Goal: Transaction & Acquisition: Purchase product/service

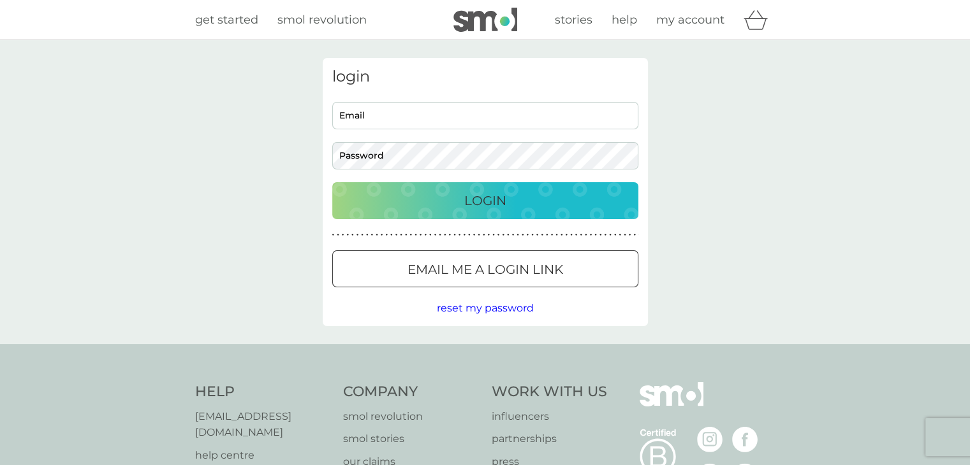
click at [388, 118] on input "Email" at bounding box center [485, 115] width 306 height 27
type input "johnnie98765@hotmail.co.uk"
click at [479, 197] on p "Login" at bounding box center [485, 201] width 42 height 20
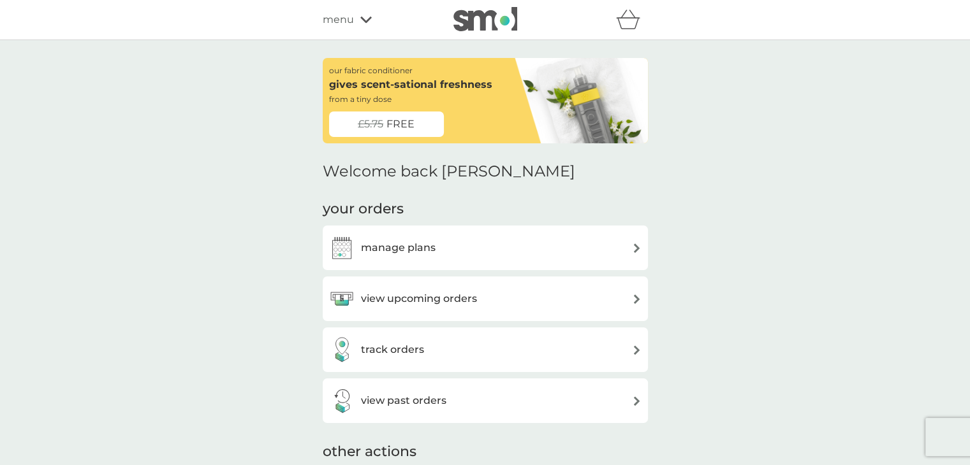
click at [369, 355] on h3 "track orders" at bounding box center [392, 350] width 63 height 17
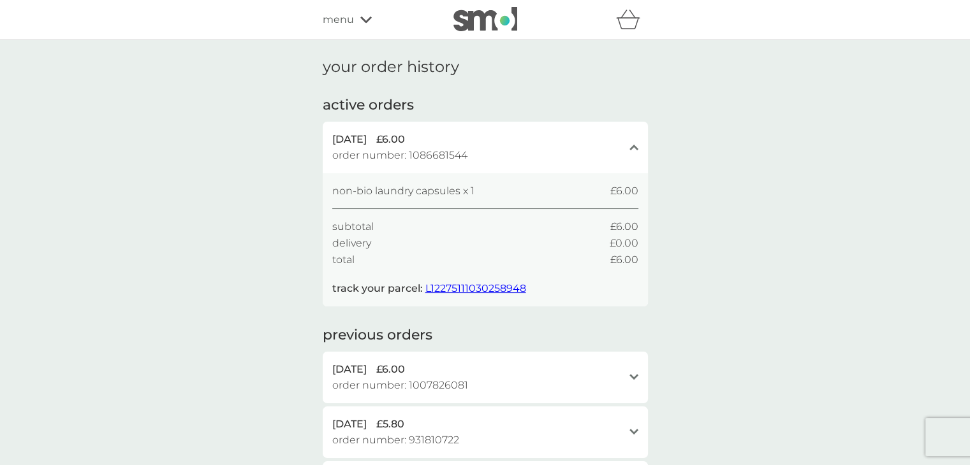
click at [478, 289] on span "L12275111030258948" at bounding box center [475, 288] width 101 height 12
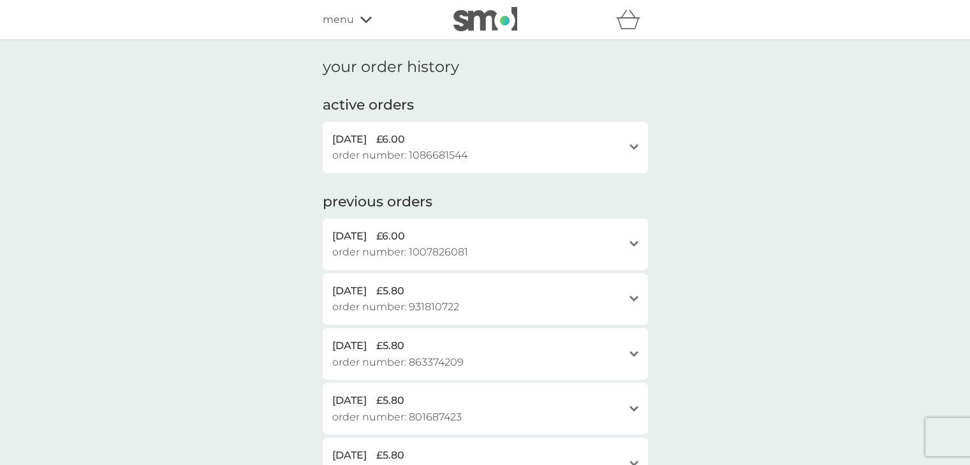
click at [629, 145] on icon "open" at bounding box center [633, 147] width 9 height 6
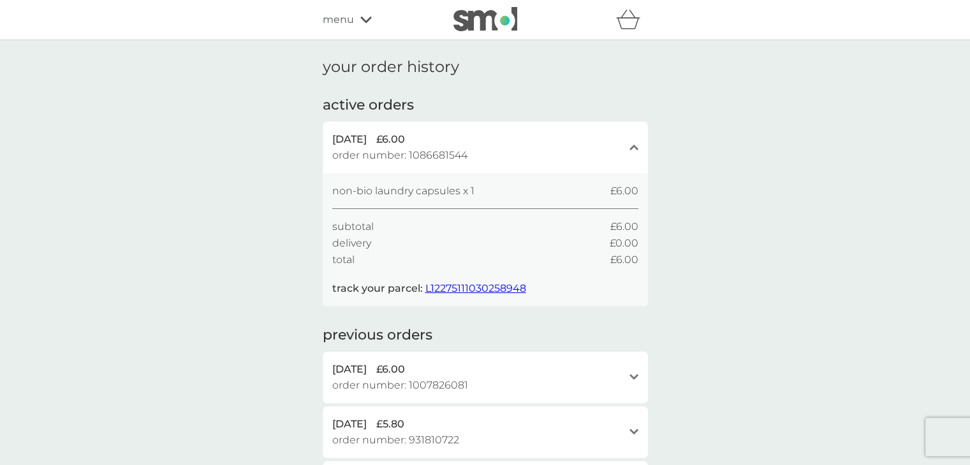
click at [445, 149] on span "order number: 1086681544" at bounding box center [399, 155] width 135 height 17
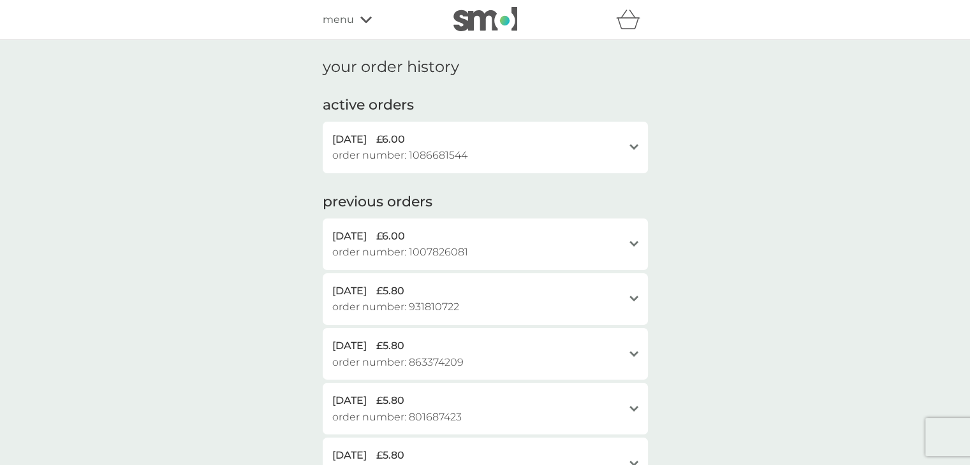
click at [445, 149] on span "order number: 1086681544" at bounding box center [399, 155] width 135 height 17
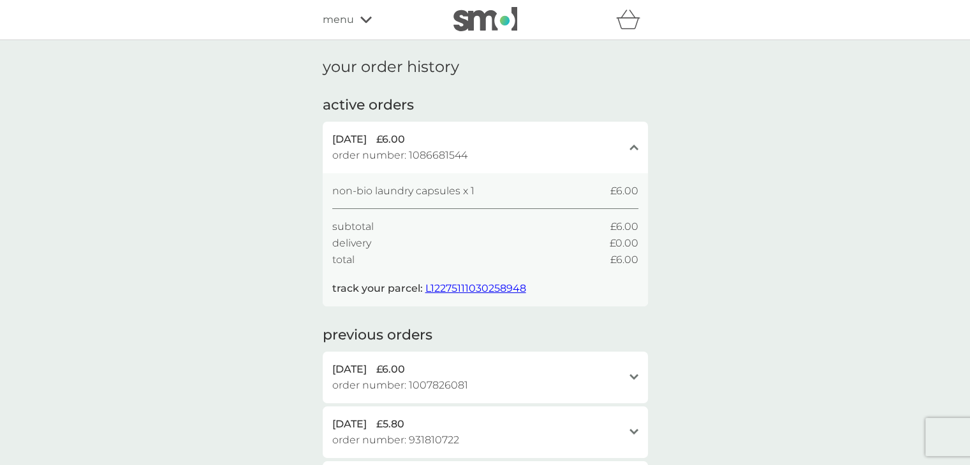
click at [354, 15] on div "menu" at bounding box center [377, 19] width 108 height 17
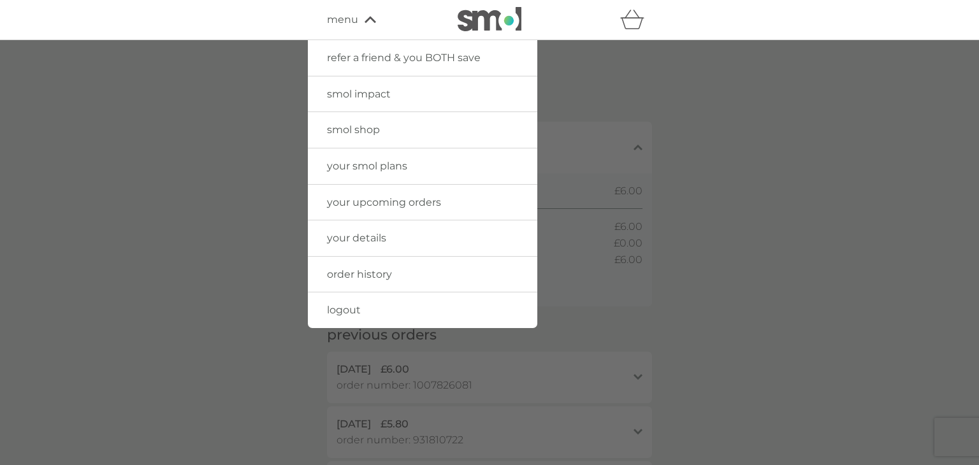
click at [347, 168] on span "your smol plans" at bounding box center [367, 166] width 80 height 12
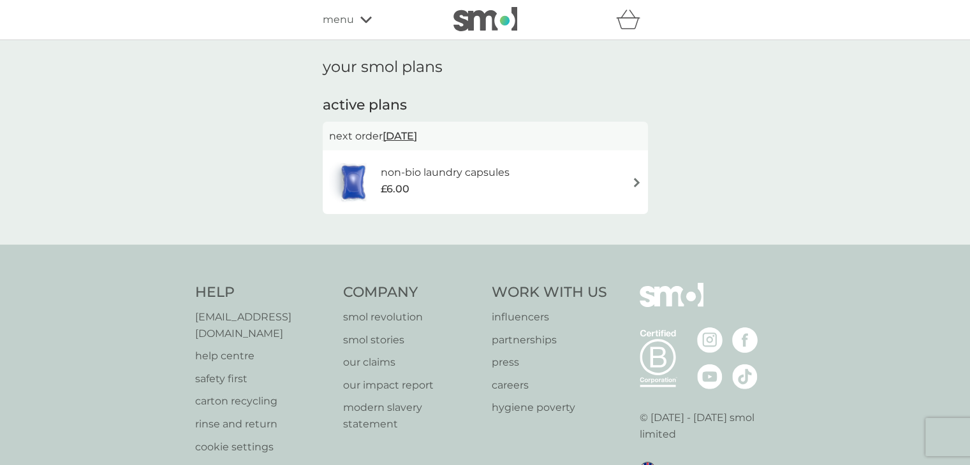
click at [485, 189] on div "£6.00" at bounding box center [445, 189] width 129 height 17
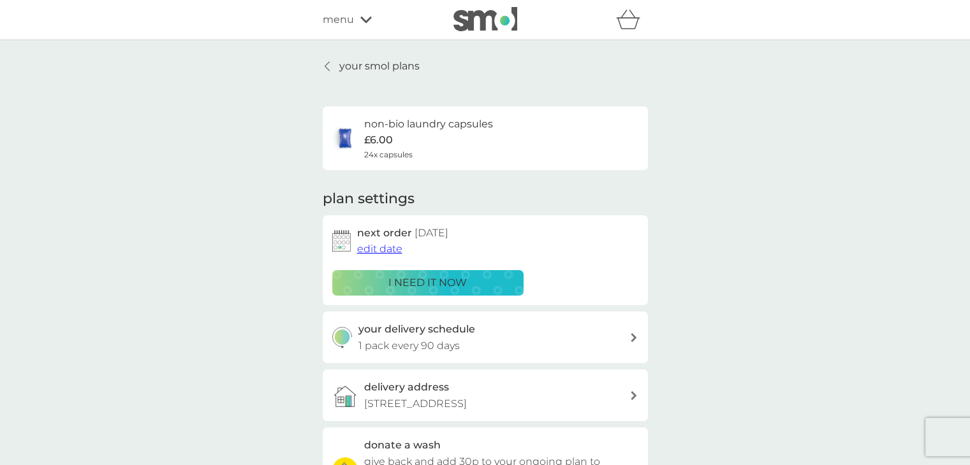
click at [360, 69] on p "your smol plans" at bounding box center [379, 66] width 80 height 17
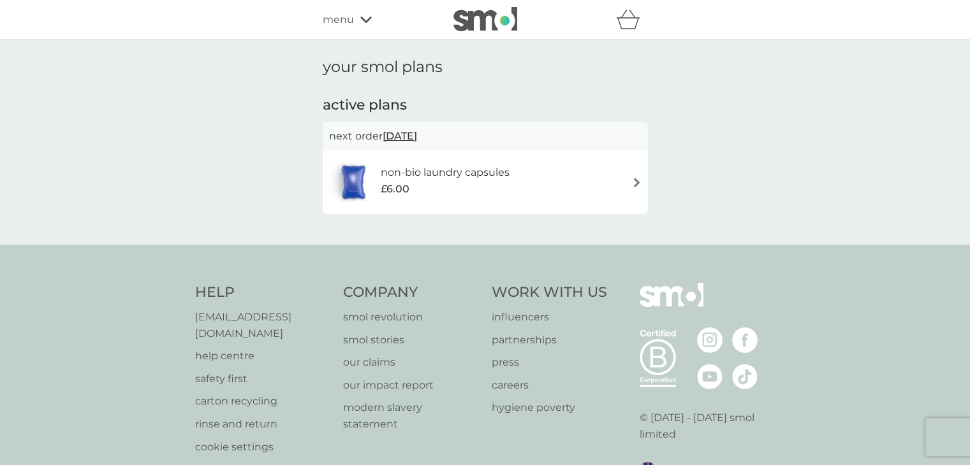
click at [340, 20] on span "menu" at bounding box center [338, 19] width 31 height 17
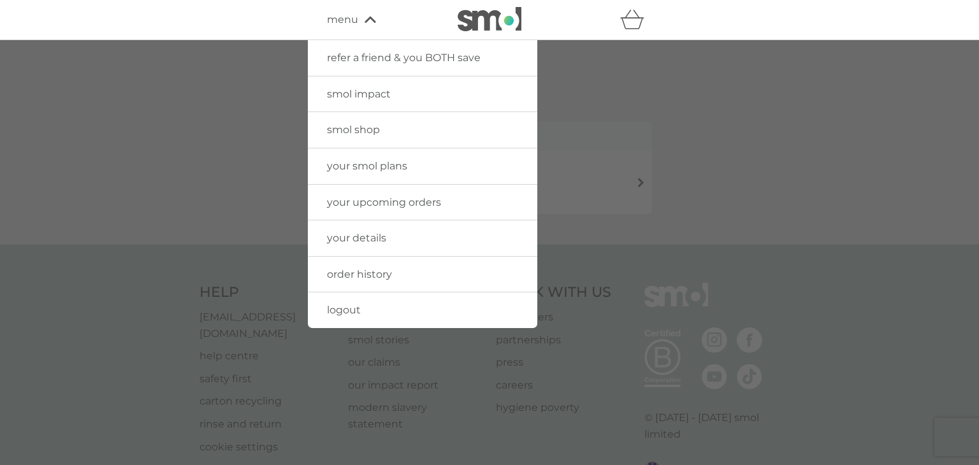
click at [337, 131] on span "smol shop" at bounding box center [353, 130] width 53 height 12
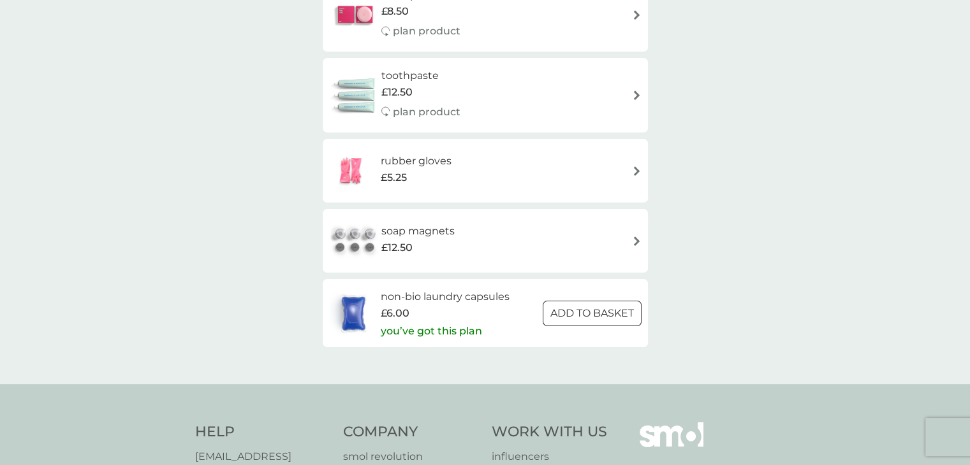
scroll to position [1913, 0]
click at [464, 232] on div "soap magnets £12.50" at bounding box center [424, 241] width 86 height 36
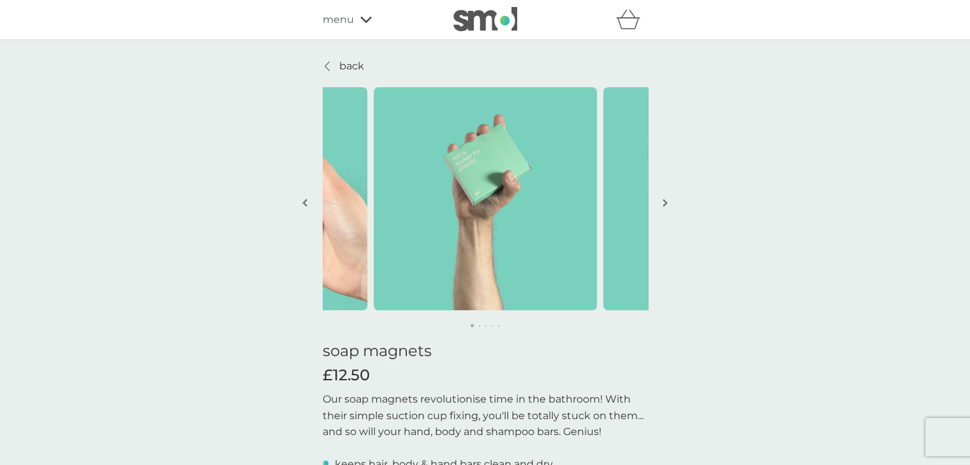
click at [662, 200] on img "button" at bounding box center [664, 203] width 5 height 10
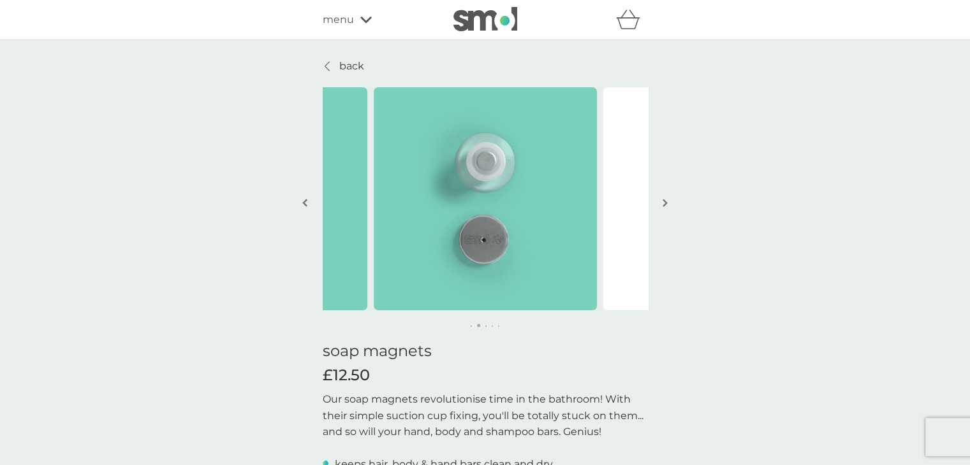
click at [662, 200] on img "button" at bounding box center [664, 203] width 5 height 10
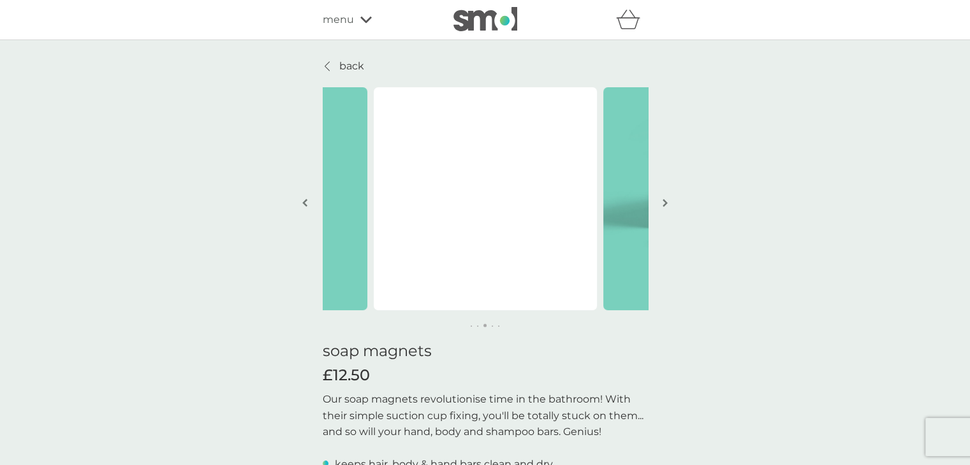
click at [662, 200] on img "button" at bounding box center [664, 203] width 5 height 10
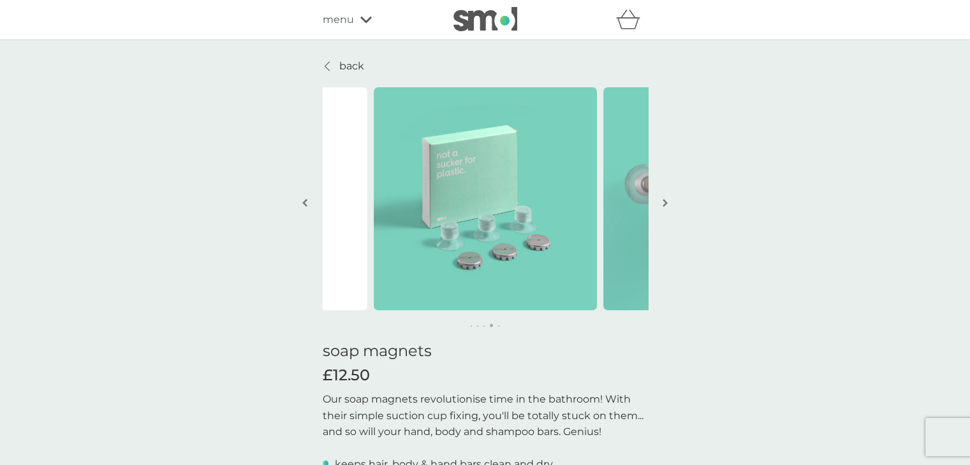
click at [662, 200] on img "button" at bounding box center [664, 203] width 5 height 10
